Goal: Find specific page/section: Find specific page/section

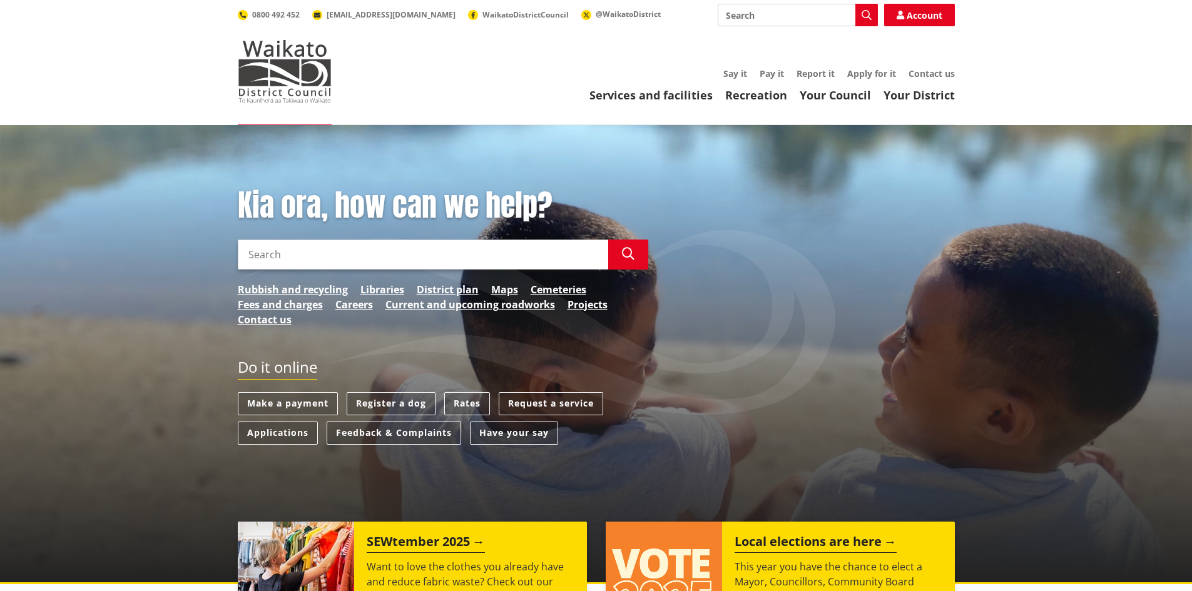
click at [836, 96] on link "Your Council" at bounding box center [835, 95] width 71 height 15
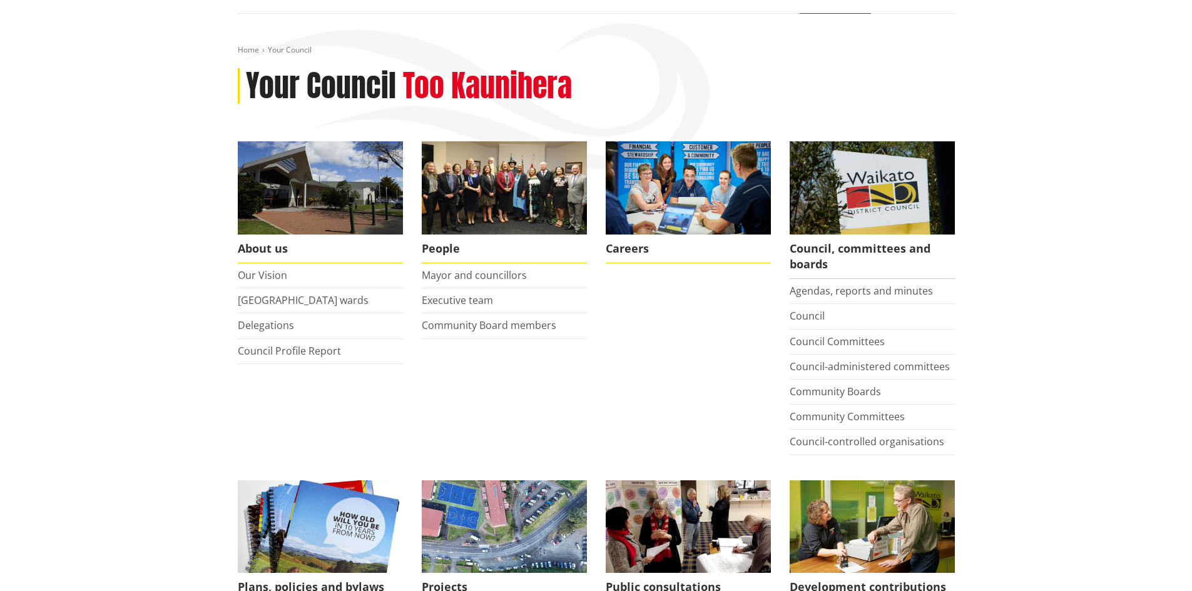
scroll to position [125, 0]
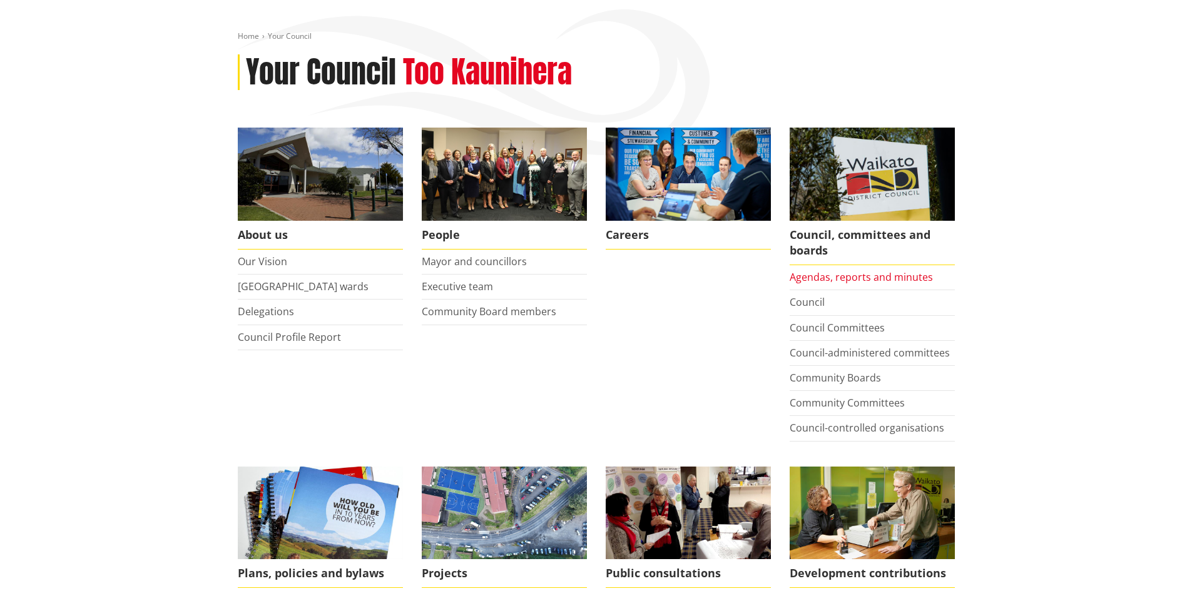
click at [822, 273] on link "Agendas, reports and minutes" at bounding box center [861, 277] width 143 height 14
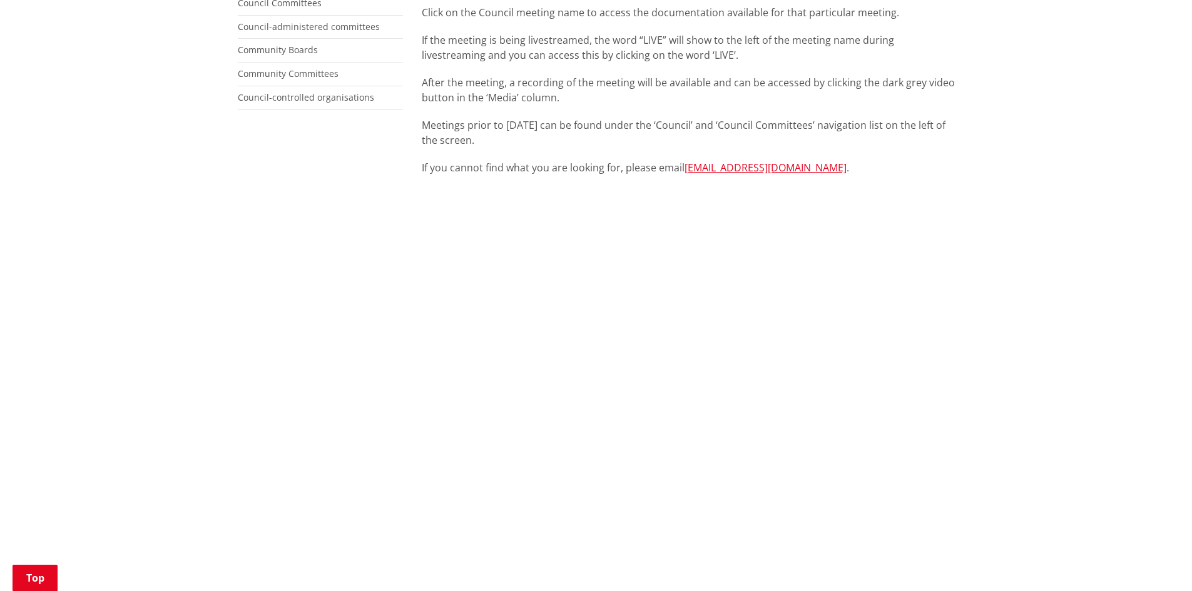
scroll to position [375, 0]
